Goal: Entertainment & Leisure: Consume media (video, audio)

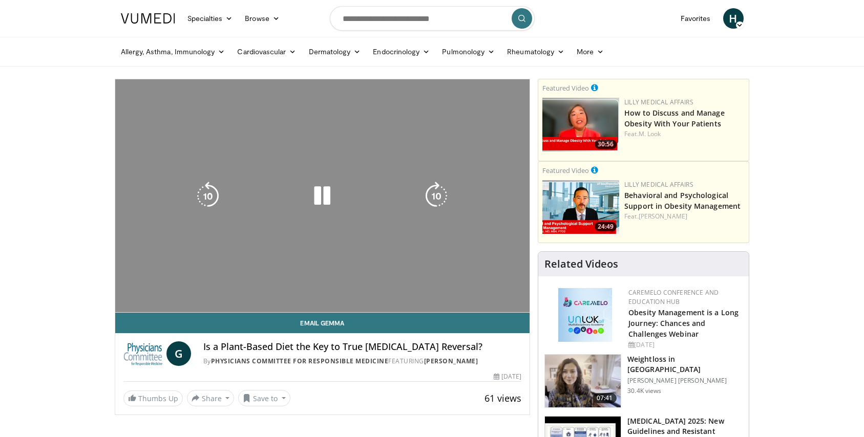
click at [135, 279] on div "10 seconds Tap to unmute" at bounding box center [322, 195] width 415 height 233
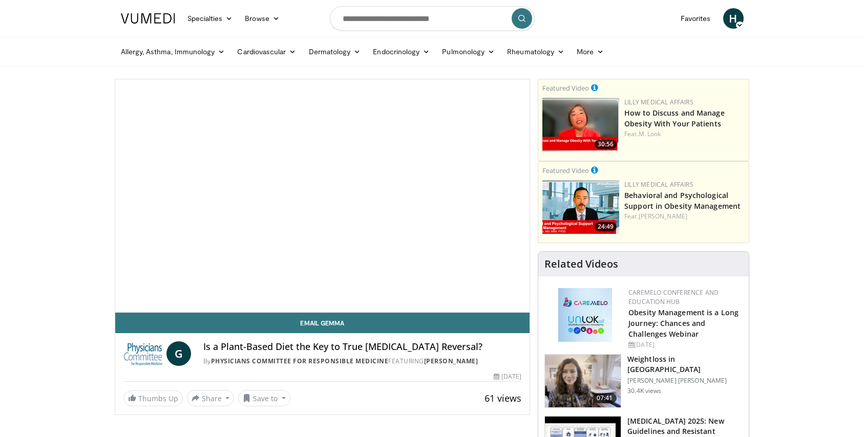
click at [322, 196] on span "Video Player" at bounding box center [322, 196] width 0 height 0
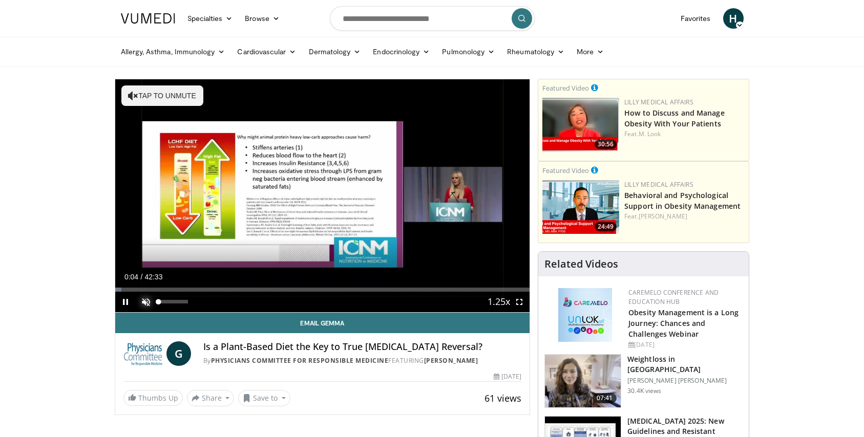
click at [144, 303] on span "Video Player" at bounding box center [146, 302] width 20 height 20
click at [176, 302] on div "58%" at bounding box center [173, 302] width 29 height 4
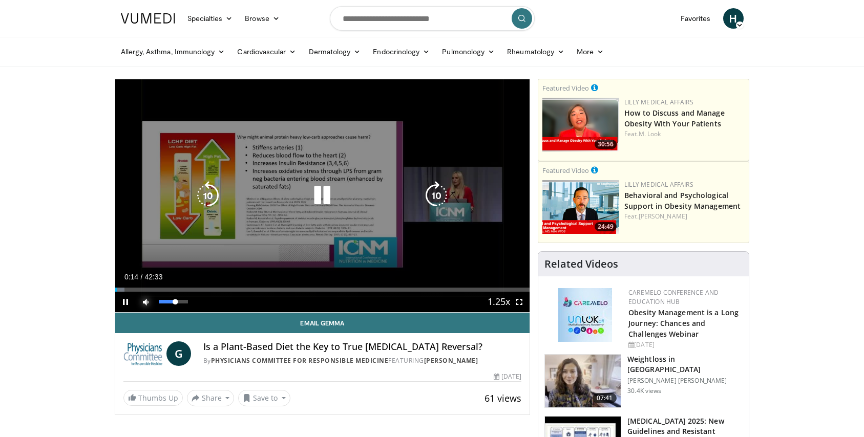
click at [179, 302] on div "67%" at bounding box center [173, 302] width 29 height 4
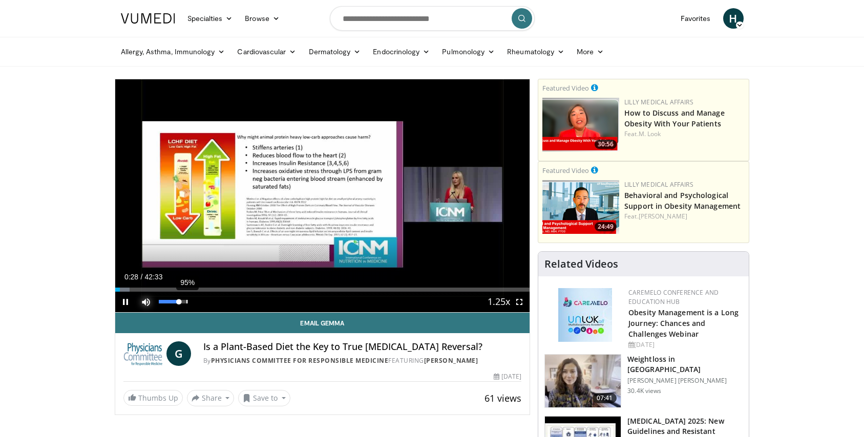
click at [186, 300] on div "95%" at bounding box center [173, 302] width 29 height 4
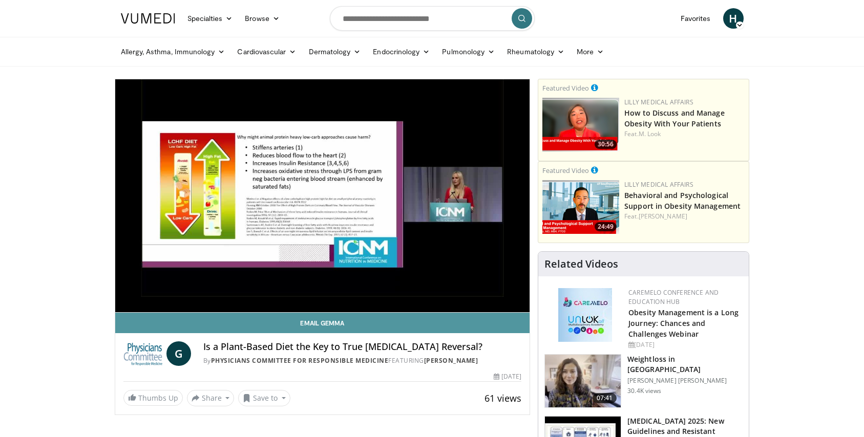
click at [214, 324] on link "Email Gemma" at bounding box center [322, 323] width 415 height 20
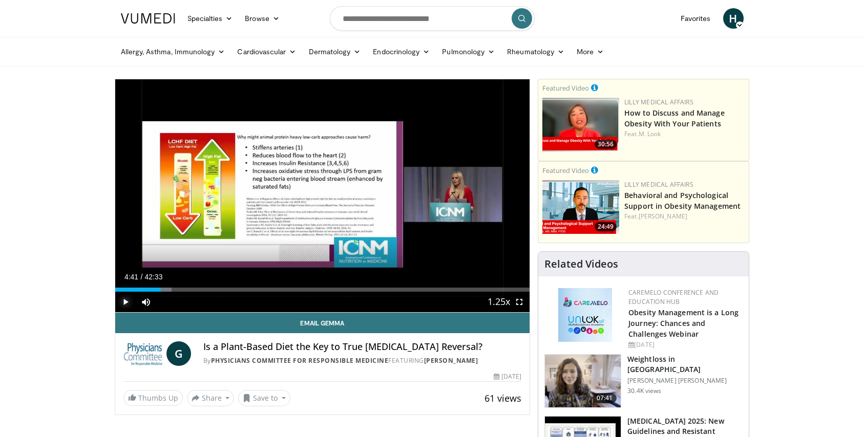
click at [124, 301] on span "Video Player" at bounding box center [125, 302] width 20 height 20
drag, startPoint x: 124, startPoint y: 302, endPoint x: 127, endPoint y: 297, distance: 6.2
click at [127, 300] on span "Video Player" at bounding box center [125, 302] width 20 height 20
click at [127, 304] on span "Video Player" at bounding box center [125, 302] width 20 height 20
click at [515, 288] on div "Progress Bar" at bounding box center [515, 290] width 1 height 4
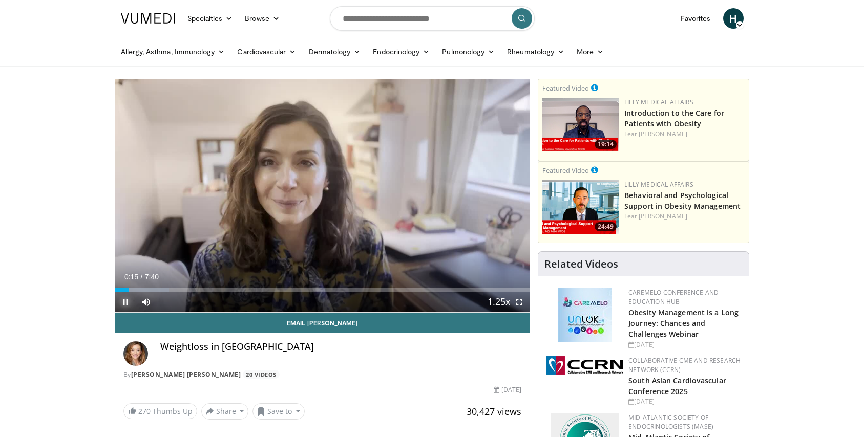
click at [124, 303] on span "Video Player" at bounding box center [125, 302] width 20 height 20
